Goal: Information Seeking & Learning: Learn about a topic

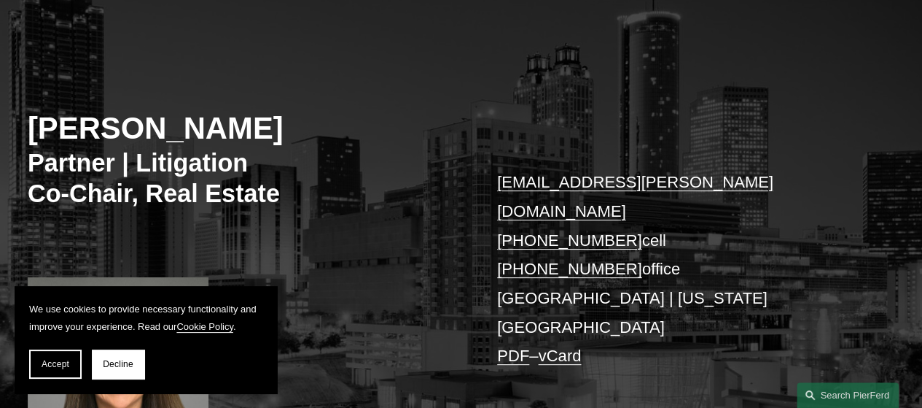
scroll to position [119, 0]
click at [50, 362] on span "Accept" at bounding box center [56, 364] width 28 height 10
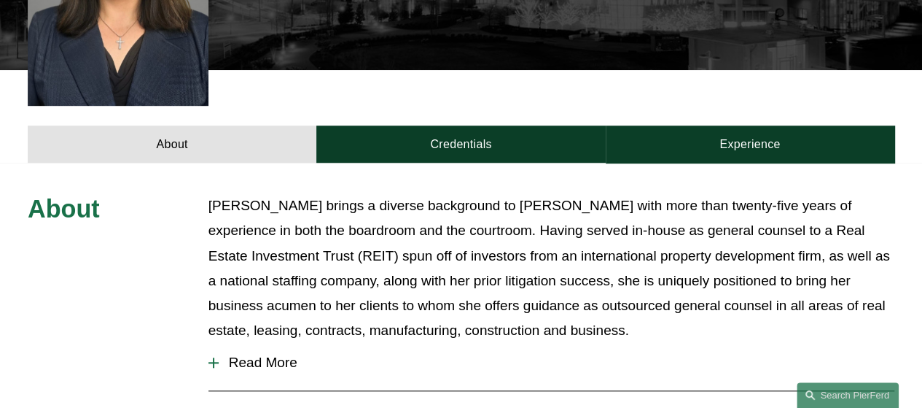
scroll to position [532, 0]
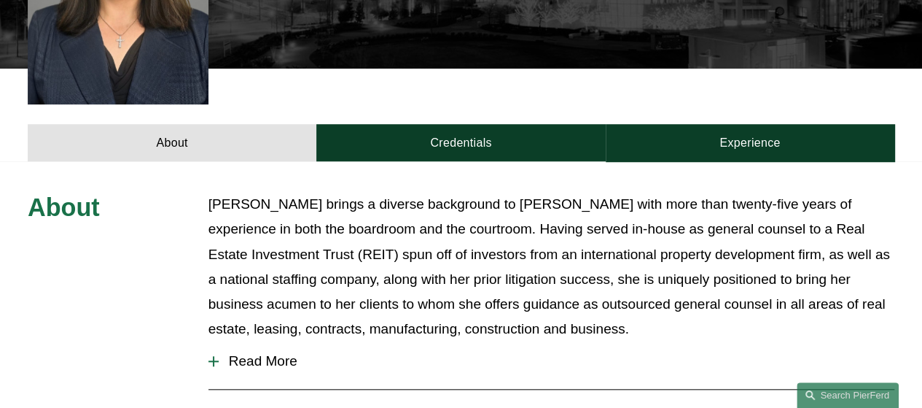
click at [214, 360] on div at bounding box center [213, 360] width 10 height 1
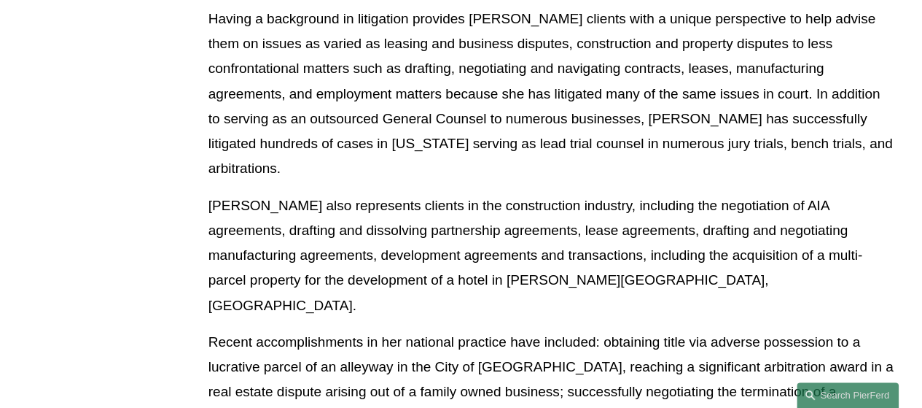
scroll to position [910, 0]
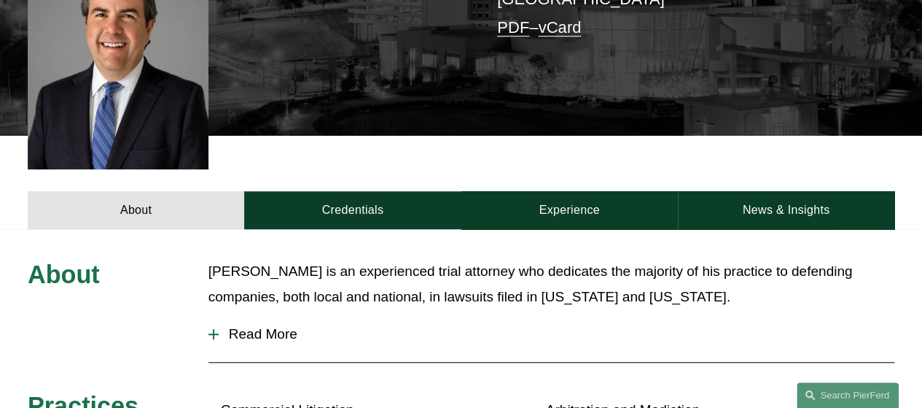
scroll to position [453, 0]
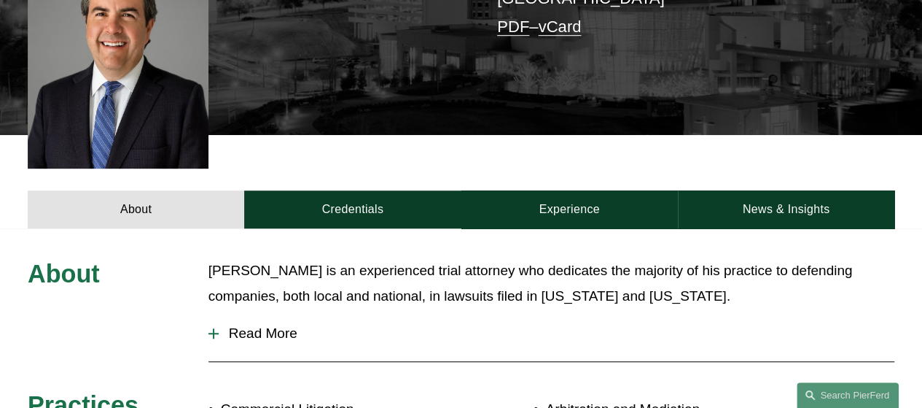
click at [286, 325] on span "Read More" at bounding box center [557, 333] width 676 height 16
